Goal: Information Seeking & Learning: Learn about a topic

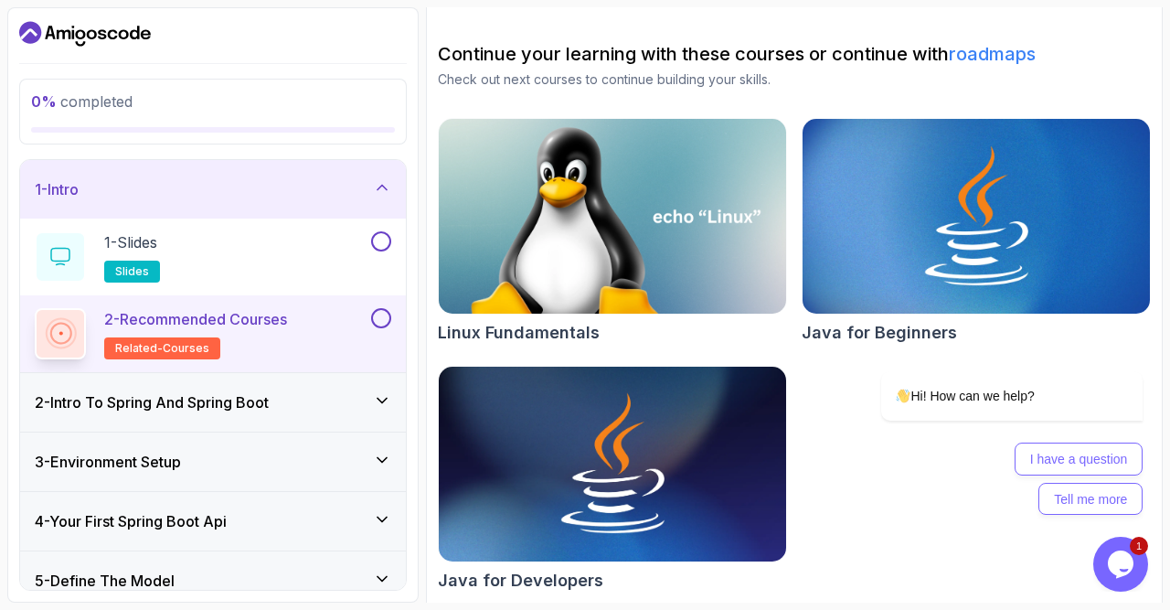
scroll to position [169, 0]
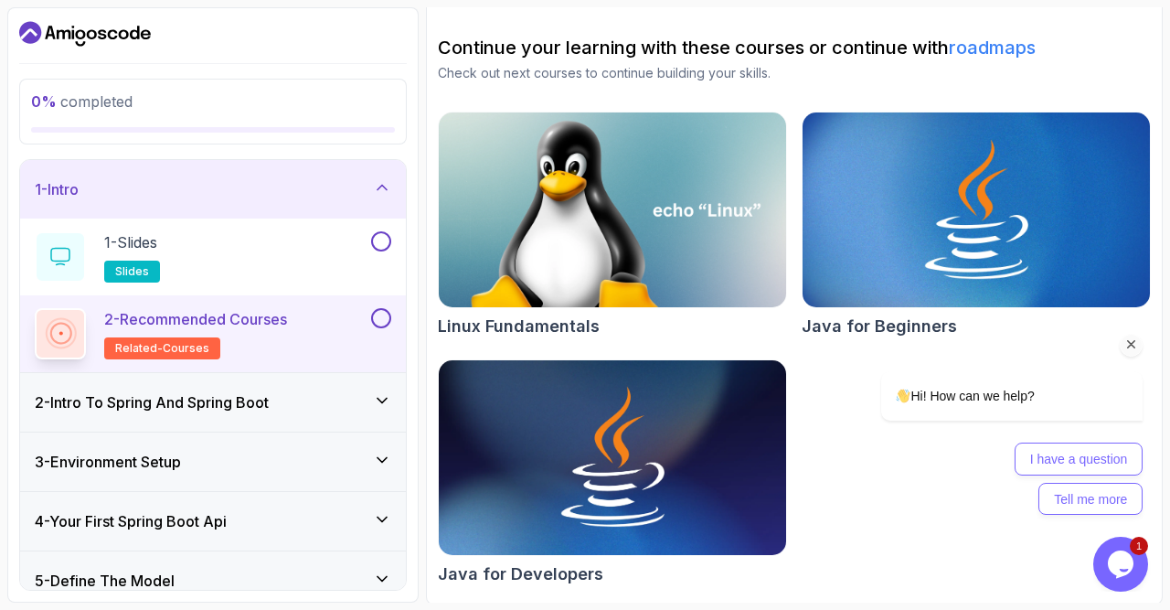
click at [1134, 352] on icon "Chat attention grabber" at bounding box center [1131, 344] width 16 height 16
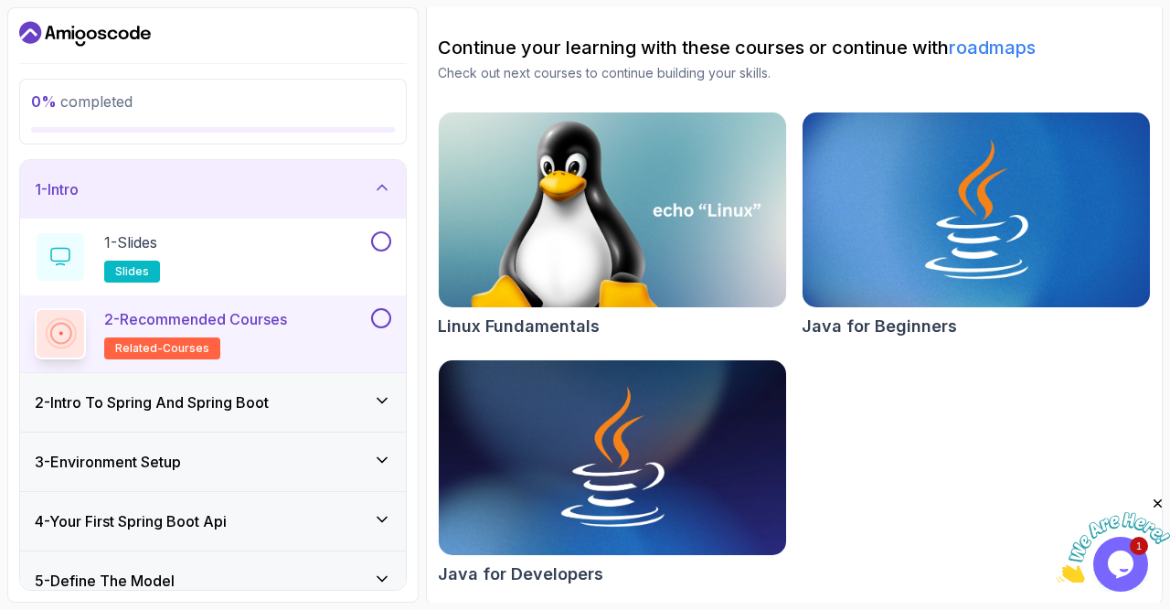
click at [297, 443] on div "3 - Environment Setup" at bounding box center [213, 461] width 386 height 58
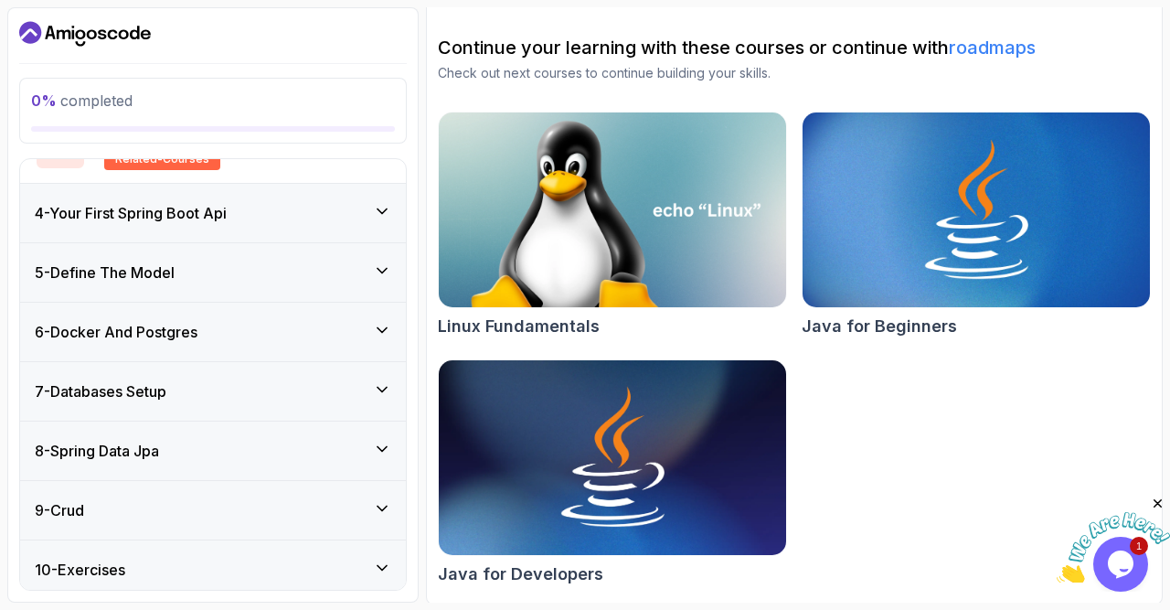
scroll to position [384, 0]
click at [331, 218] on div "4 - Your First Spring Boot Api" at bounding box center [213, 213] width 356 height 22
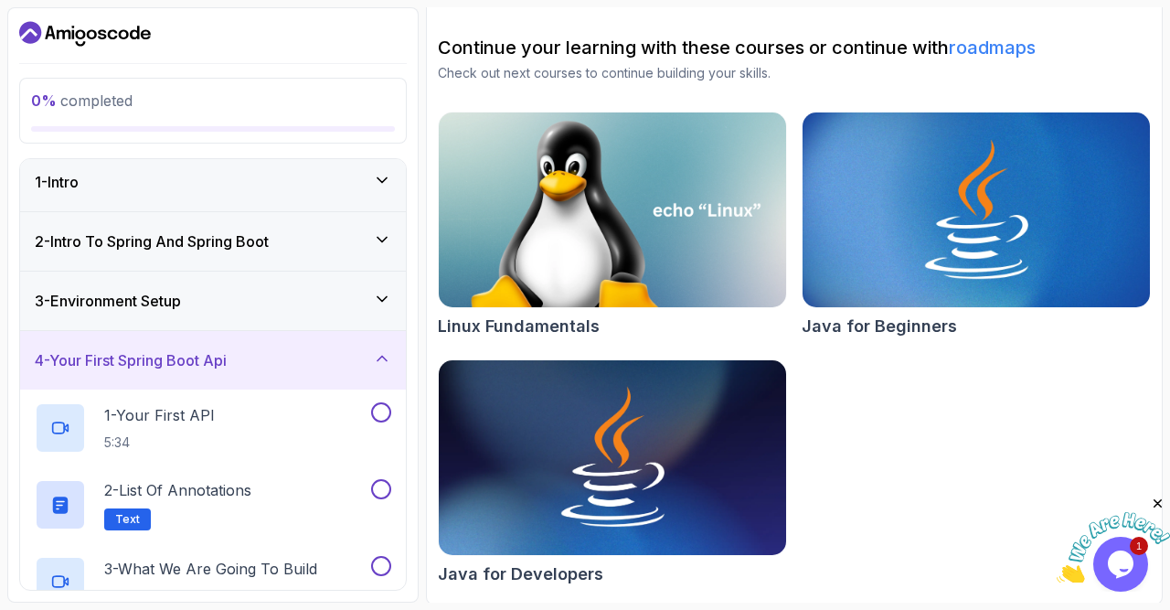
scroll to position [0, 0]
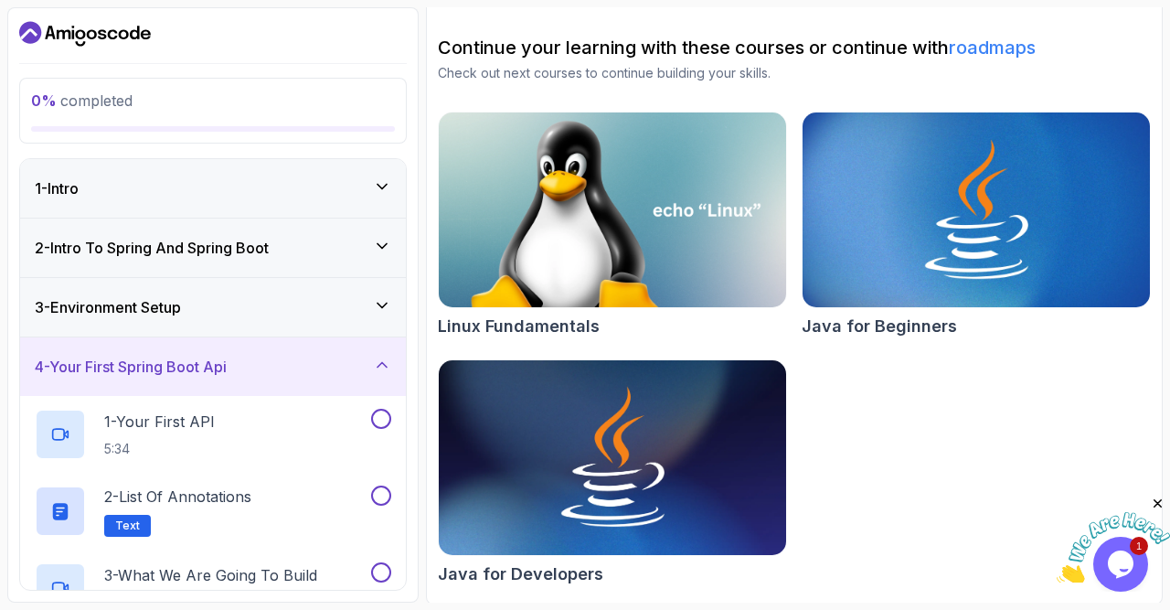
click at [316, 246] on div "2 - Intro To Spring And Spring Boot" at bounding box center [213, 248] width 356 height 22
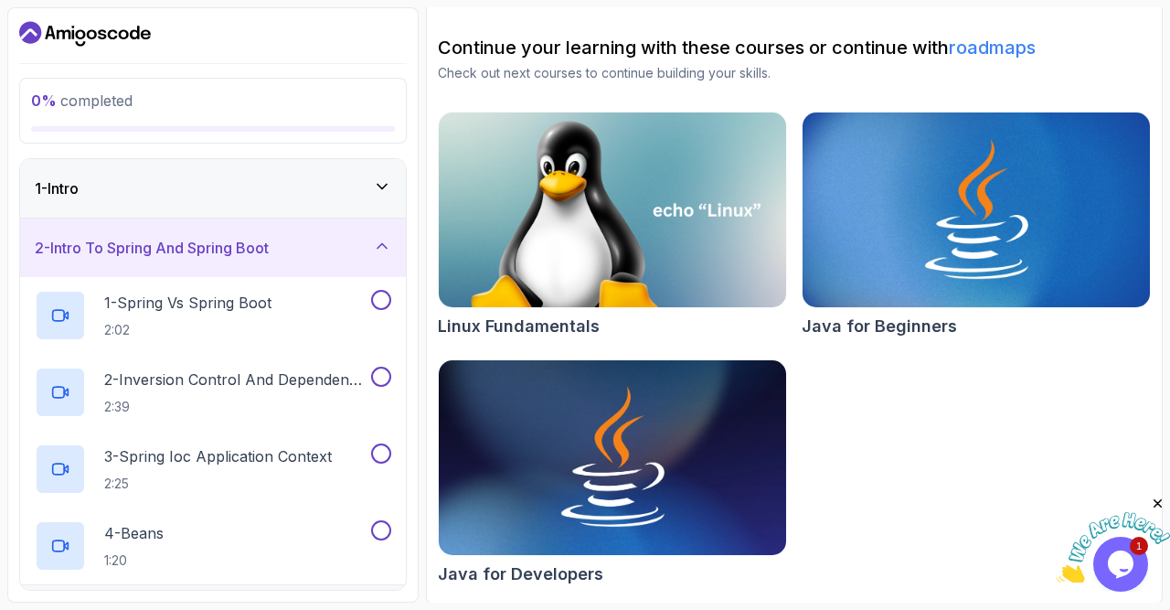
click at [320, 197] on div "1 - Intro" at bounding box center [213, 188] width 356 height 22
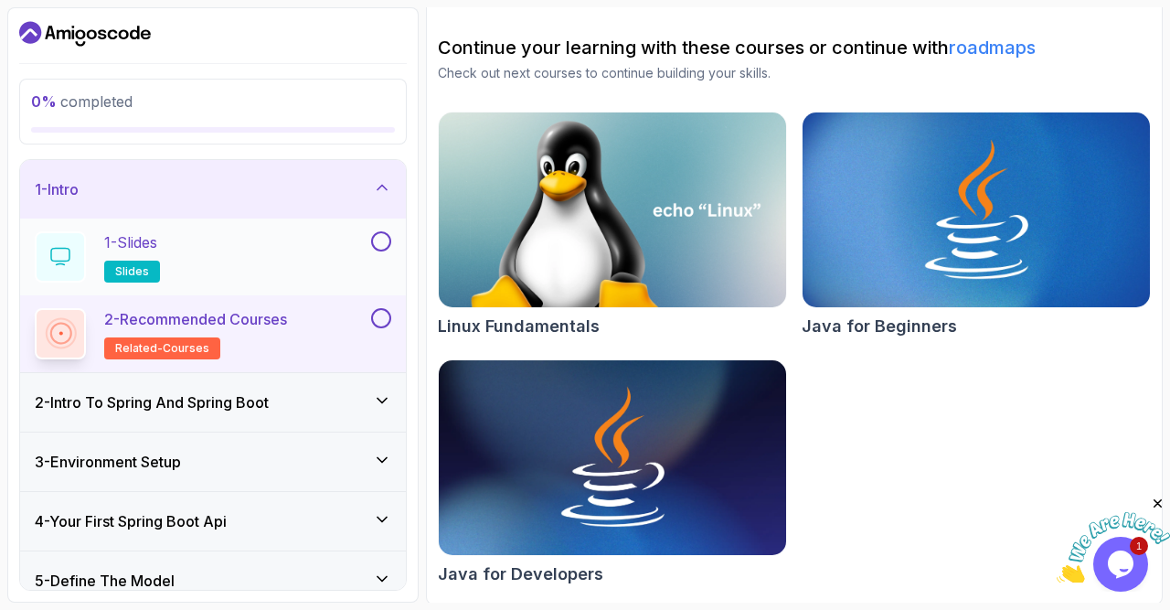
click at [298, 231] on div "1 - Slides slides" at bounding box center [201, 256] width 333 height 51
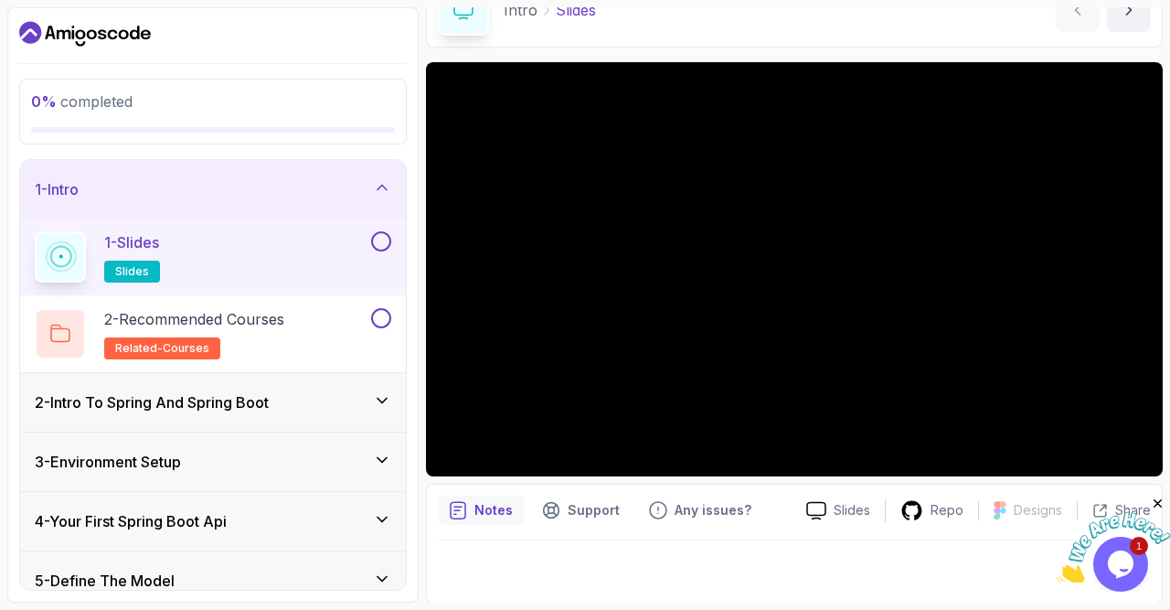
click at [309, 388] on div "2 - Intro To Spring And Spring Boot" at bounding box center [213, 402] width 386 height 58
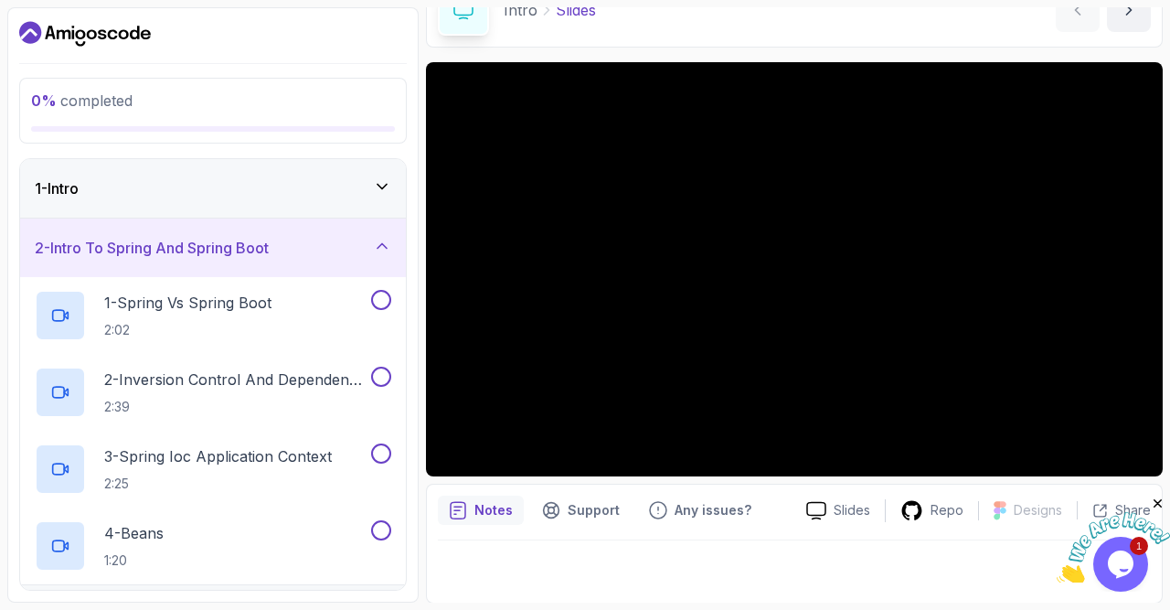
click at [341, 207] on div "1 - Intro" at bounding box center [213, 188] width 386 height 58
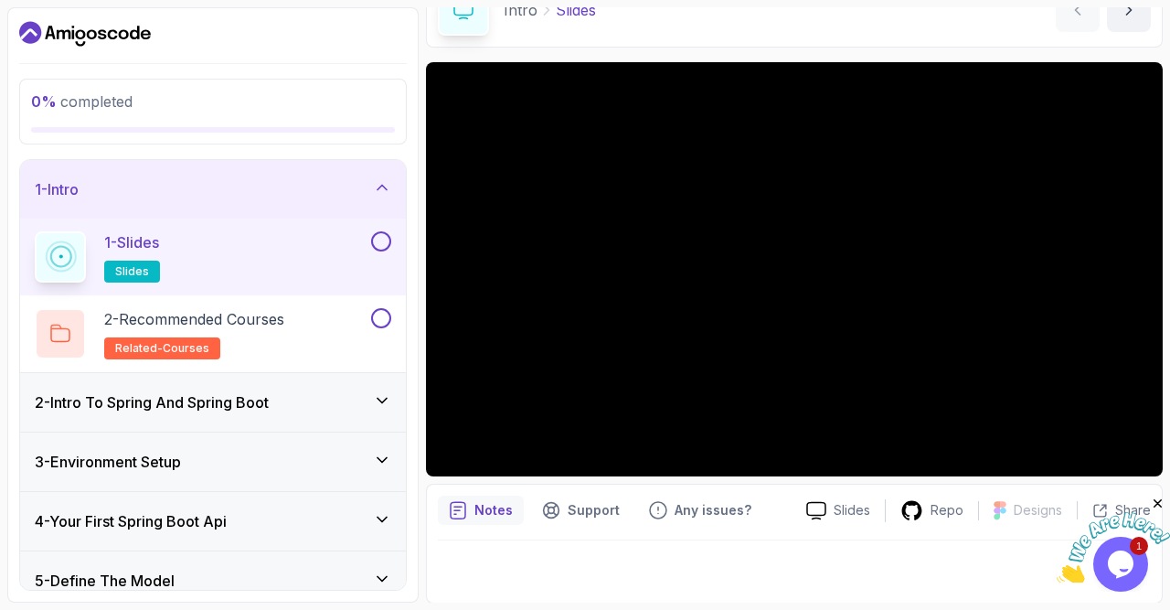
click at [350, 251] on div "1 - Slides slides" at bounding box center [201, 256] width 333 height 51
click at [931, 535] on div "Notes Support Any issues? Slides Repo Designs Design not available Share" at bounding box center [794, 543] width 737 height 120
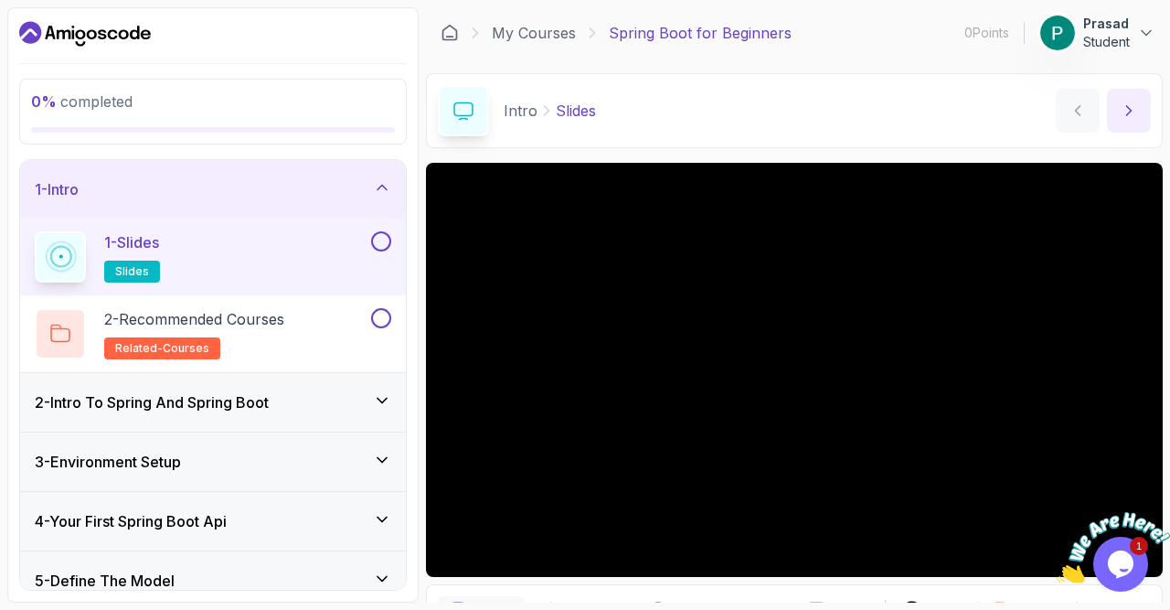
click at [1136, 103] on icon "next content" at bounding box center [1129, 110] width 18 height 18
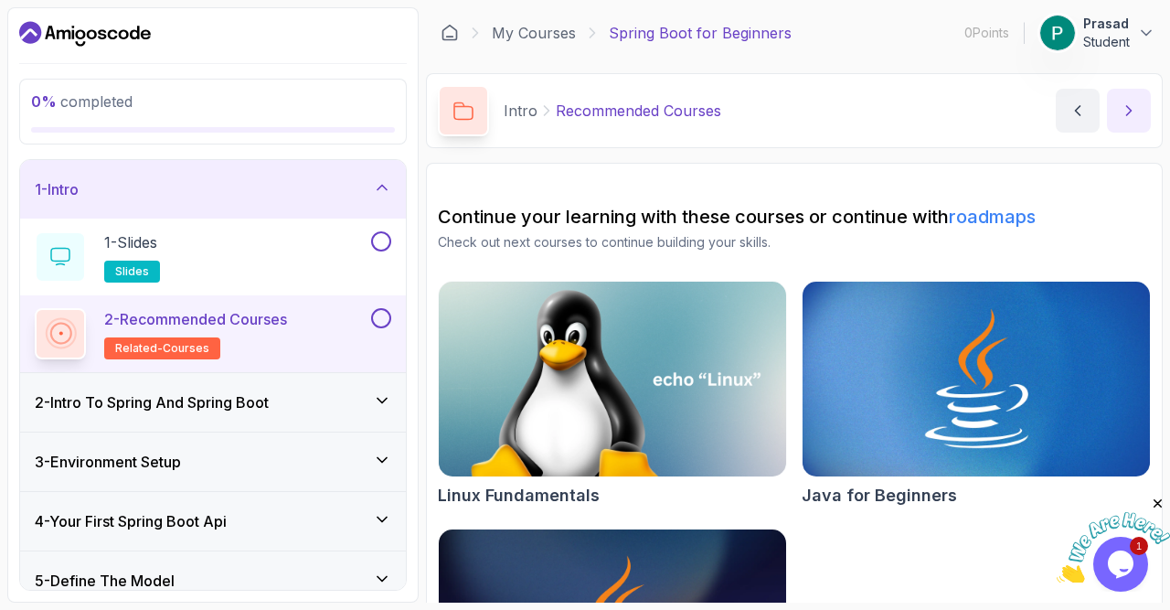
click at [1136, 103] on icon "next content" at bounding box center [1129, 110] width 18 height 18
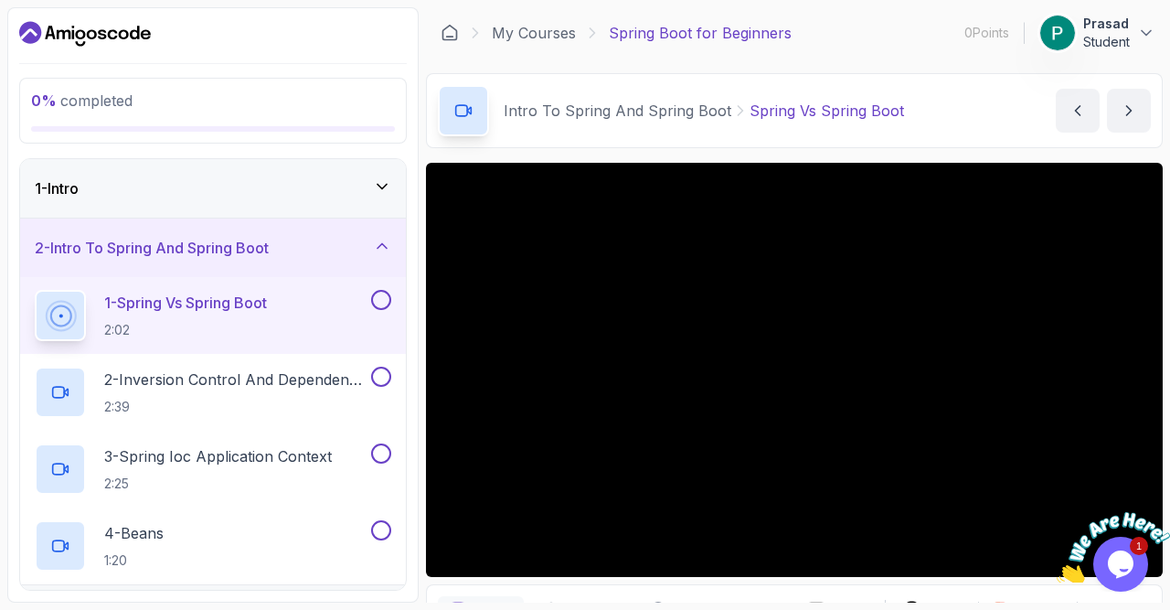
click at [376, 197] on div "1 - Intro" at bounding box center [213, 188] width 356 height 22
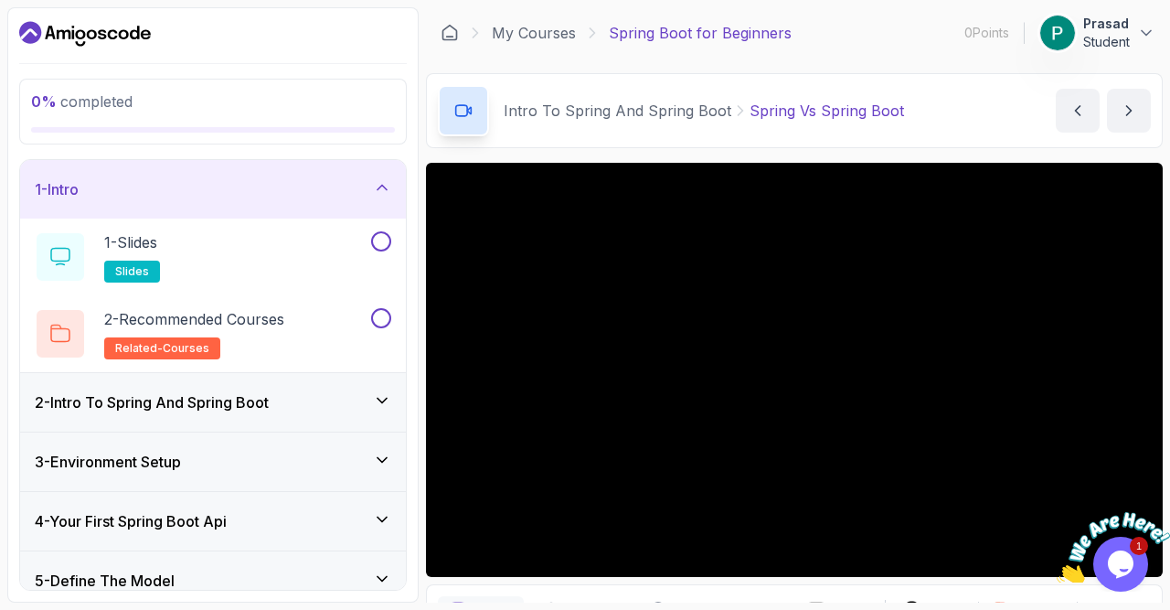
click at [376, 197] on div "1 - Intro" at bounding box center [213, 189] width 356 height 22
